Goal: Navigation & Orientation: Find specific page/section

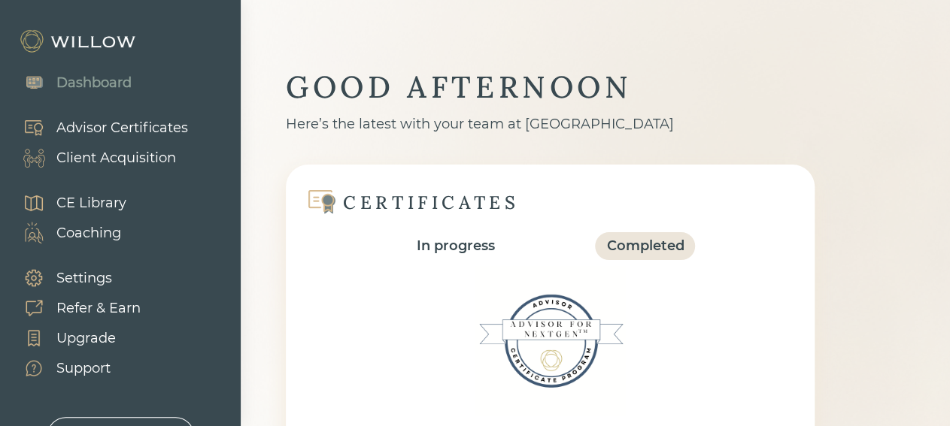
click at [126, 156] on div "Client Acquisition" at bounding box center [116, 158] width 120 height 20
